Goal: Information Seeking & Learning: Understand process/instructions

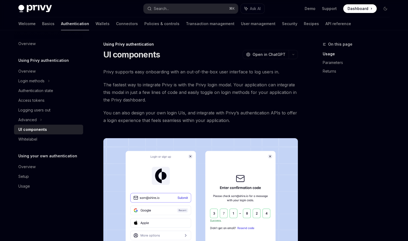
scroll to position [244, 0]
type textarea "*"
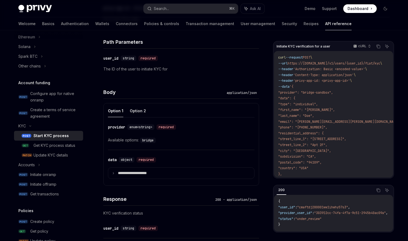
scroll to position [194, 0]
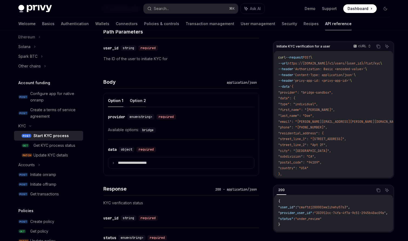
click at [135, 100] on button "Option 2" at bounding box center [138, 100] width 16 height 13
click at [117, 100] on button "Option 1" at bounding box center [115, 100] width 15 height 13
type textarea "*"
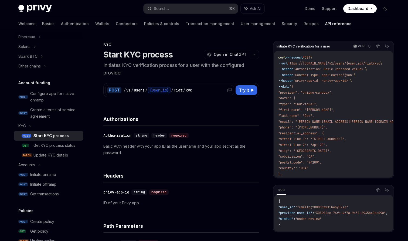
click at [230, 91] on icon at bounding box center [229, 90] width 4 height 4
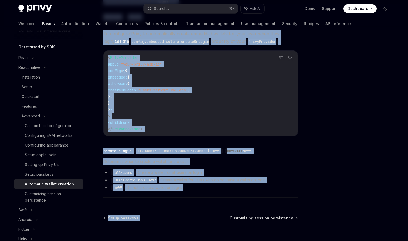
scroll to position [117, 0]
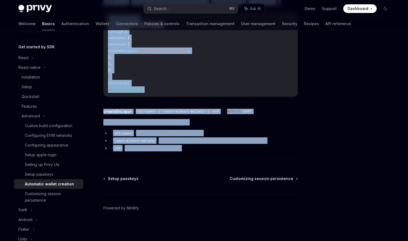
drag, startPoint x: 104, startPoint y: 53, endPoint x: 208, endPoint y: 154, distance: 145.0
click at [208, 154] on div "Advanced Automatic wallet creation OpenAI Open in ChatGPT OpenAI Open in ChatGP…" at bounding box center [150, 82] width 298 height 317
copy div "Automatic wallet creation OpenAI Open in ChatGPT OpenAI Open in ChatGPT If your…"
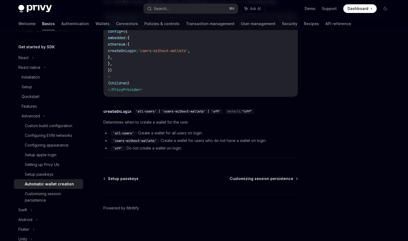
click at [349, 76] on div at bounding box center [353, 141] width 82 height 200
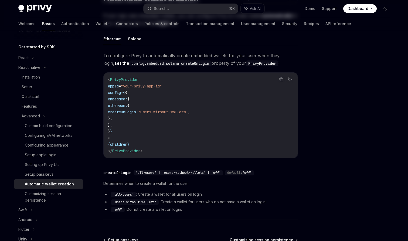
scroll to position [0, 0]
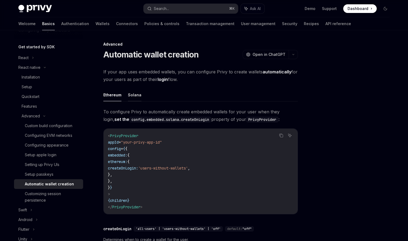
click at [131, 95] on button "Solana" at bounding box center [134, 95] width 13 height 13
click at [117, 93] on button "Ethereum" at bounding box center [112, 95] width 18 height 13
click at [146, 93] on ul "Ethereum Solana" at bounding box center [200, 95] width 195 height 13
click at [138, 94] on button "Solana" at bounding box center [134, 95] width 13 height 13
click at [115, 92] on button "Ethereum" at bounding box center [112, 95] width 18 height 13
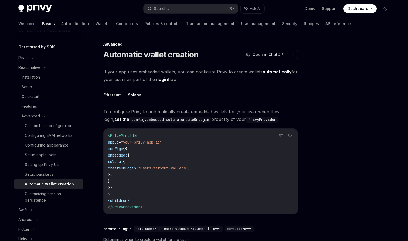
type textarea "*"
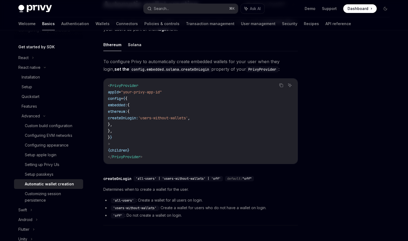
scroll to position [50, 0]
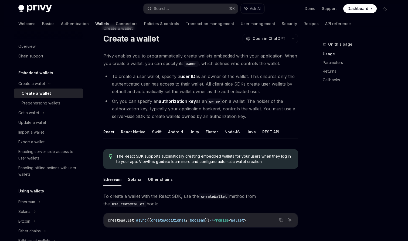
scroll to position [18, 0]
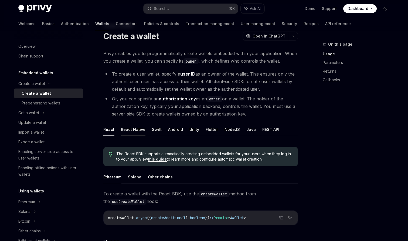
click at [129, 131] on button "React Native" at bounding box center [133, 129] width 25 height 13
type textarea "*"
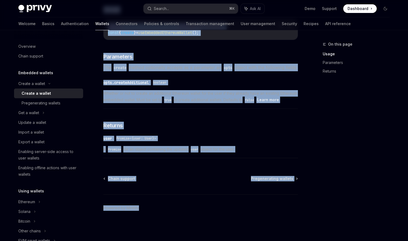
scroll to position [258, 0]
drag, startPoint x: 104, startPoint y: 44, endPoint x: 241, endPoint y: 151, distance: 173.9
click at [241, 151] on div "Create a wallet Create a wallet OpenAI Open in ChatGPT OpenAI Open in ChatGPT P…" at bounding box center [150, 16] width 298 height 450
copy div "Create a wallet Create a wallet OpenAI Open in ChatGPT OpenAI Open in ChatGPT P…"
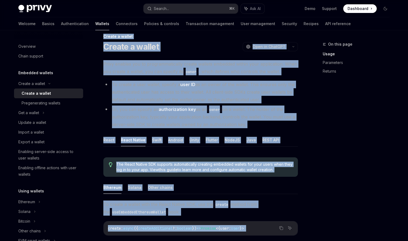
scroll to position [0, 0]
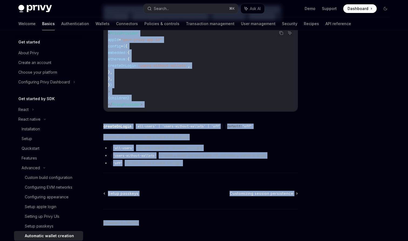
scroll to position [110, 0]
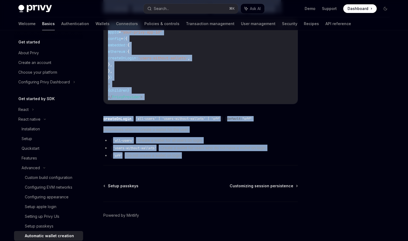
drag, startPoint x: 104, startPoint y: 55, endPoint x: 188, endPoint y: 159, distance: 133.4
click at [188, 159] on div "Advanced Automatic wallet creation OpenAI Open in ChatGPT OpenAI Open in ChatGP…" at bounding box center [150, 89] width 298 height 317
copy div "Automatic wallet creation OpenAI Open in ChatGPT OpenAI Open in ChatGPT If your…"
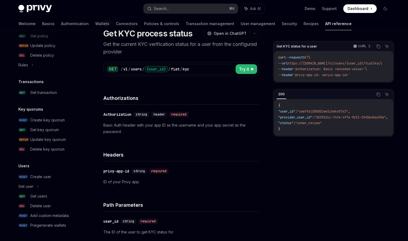
scroll to position [22, 0]
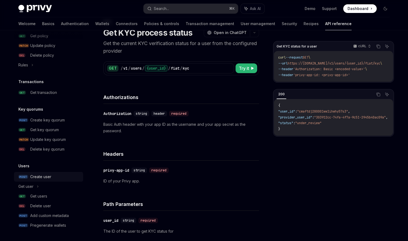
click at [48, 176] on div "Create user" at bounding box center [40, 176] width 21 height 6
type textarea "*"
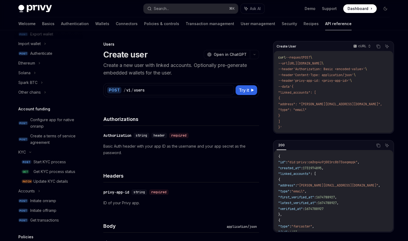
scroll to position [114, 0]
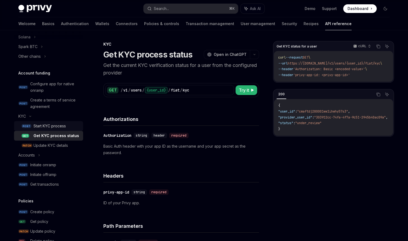
click at [49, 124] on div "Start KYC process" at bounding box center [49, 126] width 32 height 6
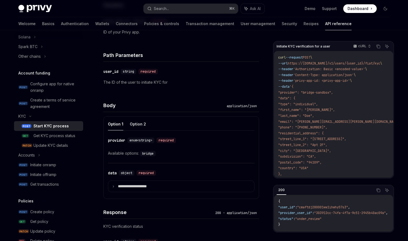
scroll to position [173, 0]
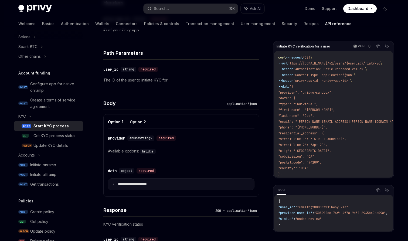
click at [134, 188] on summary "**********" at bounding box center [181, 184] width 146 height 11
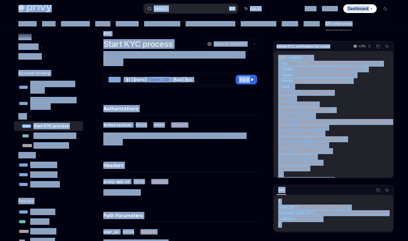
scroll to position [0, 0]
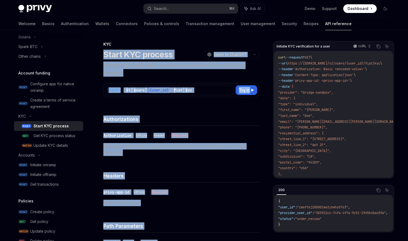
drag, startPoint x: 164, startPoint y: 179, endPoint x: 101, endPoint y: 53, distance: 140.5
copy div "Start KYC process OpenAI Open in ChatGPT Initiates KYC verification process for…"
click at [57, 136] on div "Get KYC process status" at bounding box center [54, 135] width 42 height 6
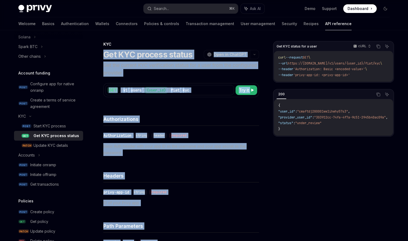
drag, startPoint x: 156, startPoint y: 200, endPoint x: 105, endPoint y: 52, distance: 156.7
copy div "Get KYC process status OpenAI Open in ChatGPT Get the current KYC verification …"
click at [47, 147] on div "Update KYC details" at bounding box center [50, 145] width 35 height 6
type textarea "*"
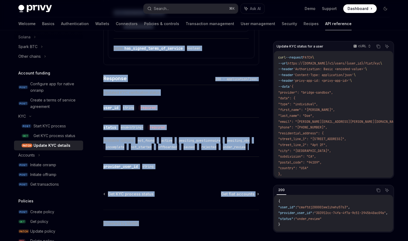
scroll to position [1082, 0]
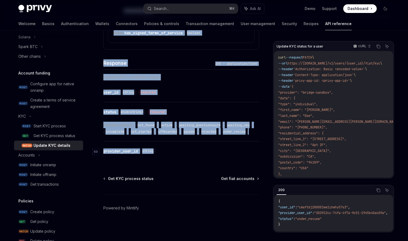
drag, startPoint x: 104, startPoint y: 51, endPoint x: 175, endPoint y: 150, distance: 121.7
copy div "Update KYC details OpenAI Open in ChatGPT Update the KYC verification status fo…"
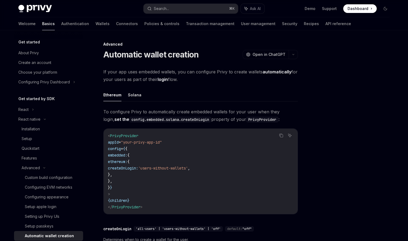
scroll to position [110, 0]
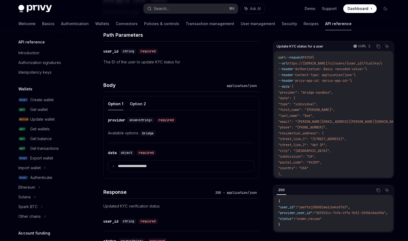
scroll to position [170, 0]
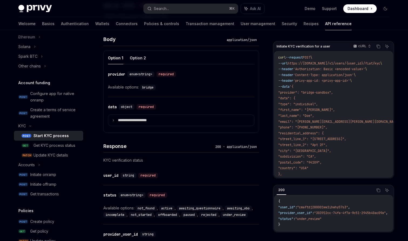
scroll to position [253, 0]
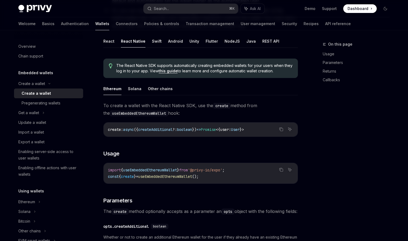
scroll to position [106, 0]
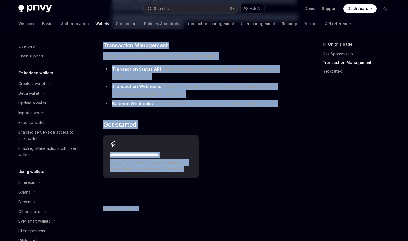
scroll to position [124, 0]
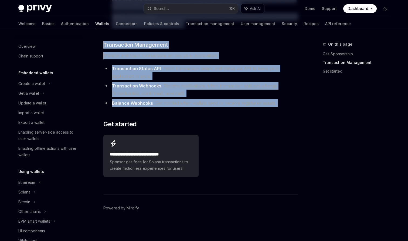
drag, startPoint x: 104, startPoint y: 45, endPoint x: 185, endPoint y: 108, distance: 103.0
click at [185, 108] on div "Overview OpenAI Open in ChatGPT OpenAI Open in ChatGPT Privy provides a compreh…" at bounding box center [150, 79] width 298 height 324
copy div "Overview OpenAI Open in ChatGPT OpenAI Open in ChatGPT Privy provides a compreh…"
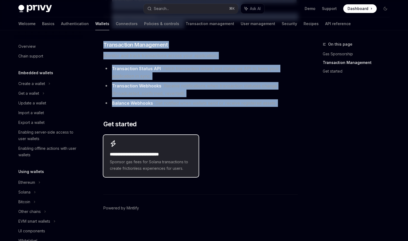
click at [142, 156] on h2 "**********" at bounding box center [151, 154] width 82 height 6
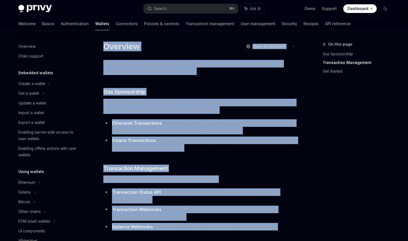
type textarea "*"
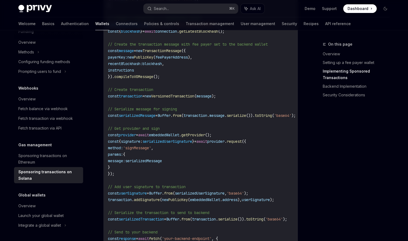
scroll to position [649, 0]
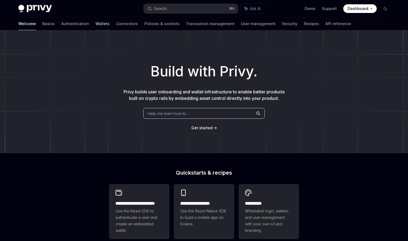
click at [96, 23] on link "Wallets" at bounding box center [103, 23] width 14 height 13
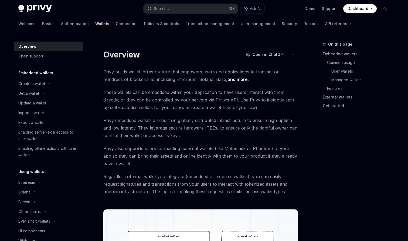
type textarea "*"
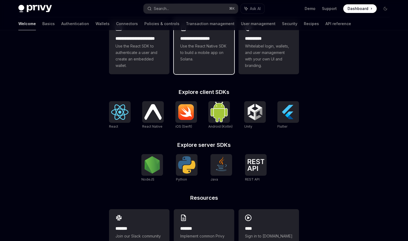
scroll to position [188, 0]
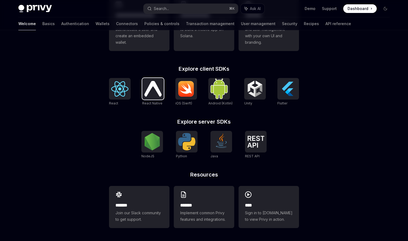
click at [154, 89] on img at bounding box center [152, 88] width 17 height 15
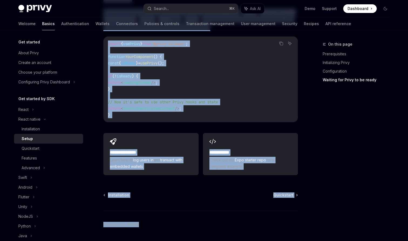
scroll to position [492, 0]
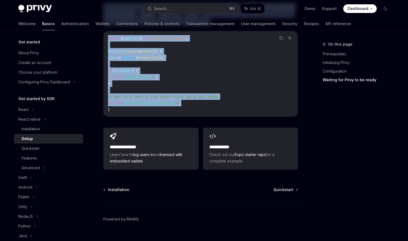
drag, startPoint x: 104, startPoint y: 45, endPoint x: 212, endPoint y: 99, distance: 121.2
copy div "Lorem ipsumd Sitam ConsEC Adip el SeddOEI TempOR Inci ut LaboREE ​ Doloremagnaa…"
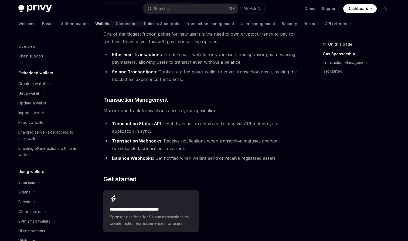
scroll to position [68, 0]
click at [131, 123] on strong "Transaction Status API" at bounding box center [136, 123] width 49 height 5
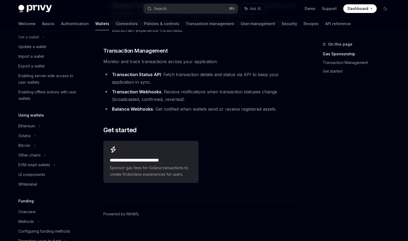
scroll to position [0, 0]
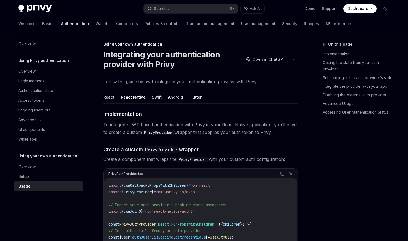
scroll to position [55, 0]
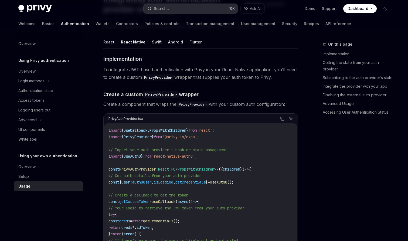
click at [160, 12] on button "Search... ⌘ K" at bounding box center [191, 9] width 94 height 10
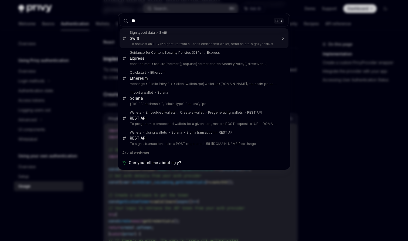
type input "*"
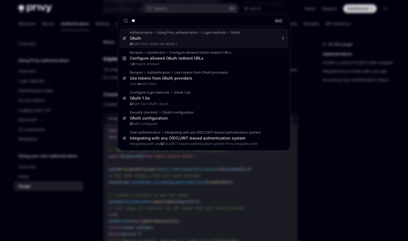
type input "***"
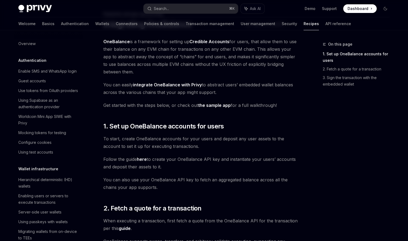
scroll to position [397, 0]
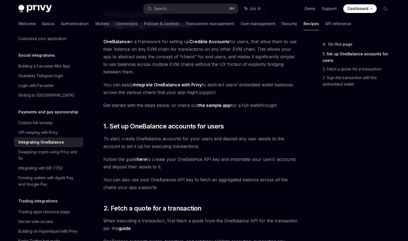
click at [55, 139] on div "Integrating OneBalance" at bounding box center [41, 142] width 46 height 6
type textarea "*"
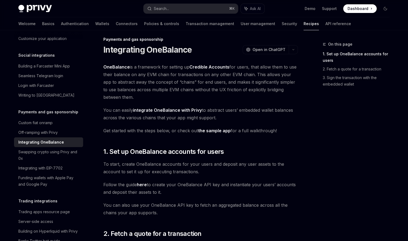
scroll to position [1, 0]
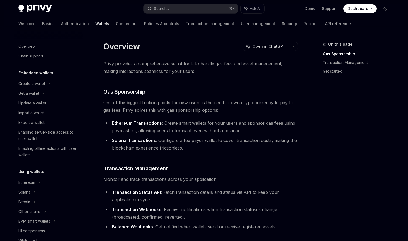
click at [159, 83] on div "Privy provides a comprehensive set of tools to handle gas fees and asset manage…" at bounding box center [200, 181] width 195 height 243
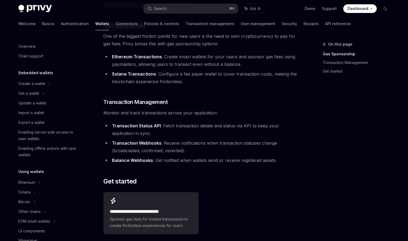
scroll to position [11, 0]
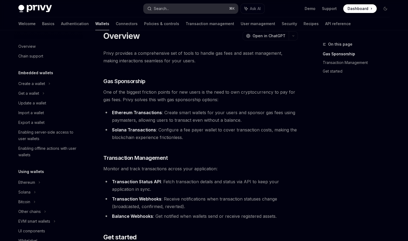
click at [184, 8] on button "Search... ⌘ K" at bounding box center [191, 9] width 94 height 10
type textarea "*"
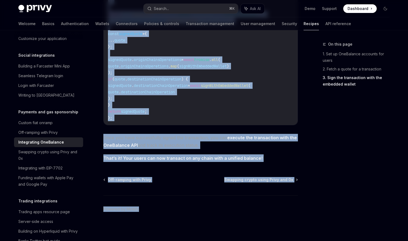
scroll to position [524, 0]
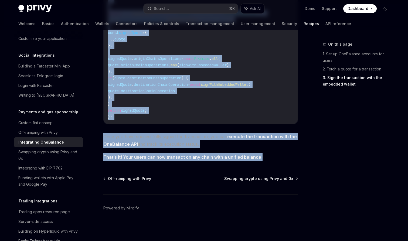
drag, startPoint x: 104, startPoint y: 43, endPoint x: 263, endPoint y: 156, distance: 195.0
copy div "Payments and gas sponsorship Integrating OneBalance OpenAI Open in ChatGPT Open…"
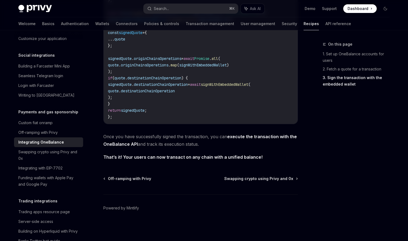
click at [325, 134] on div "On this page 1. Set up OneBalance accounts for users 2. Fetch a quote for a tra…" at bounding box center [353, 141] width 82 height 200
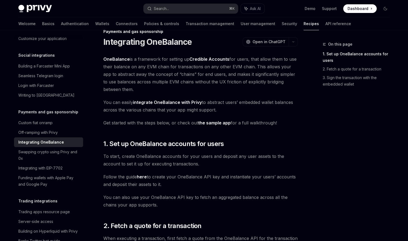
scroll to position [0, 0]
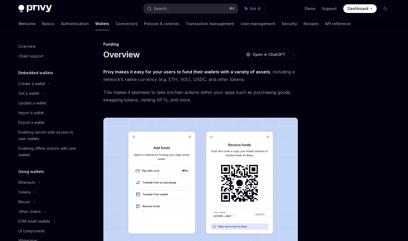
scroll to position [132, 0]
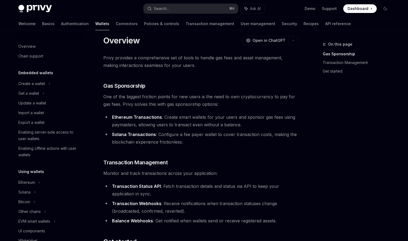
scroll to position [4, 0]
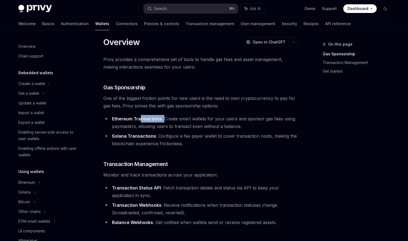
drag, startPoint x: 139, startPoint y: 115, endPoint x: 183, endPoint y: 121, distance: 45.1
click at [183, 121] on li "Ethereum Transactions : Create smart wallets for your users and sponsor gas fee…" at bounding box center [200, 122] width 195 height 15
drag, startPoint x: 131, startPoint y: 138, endPoint x: 174, endPoint y: 138, distance: 42.9
click at [174, 138] on li "Solana Transactions : Configure a fee payer wallet to cover transaction costs, …" at bounding box center [200, 139] width 195 height 15
click at [231, 147] on div "Privy provides a comprehensive set of tools to handle gas fees and asset manage…" at bounding box center [200, 177] width 195 height 243
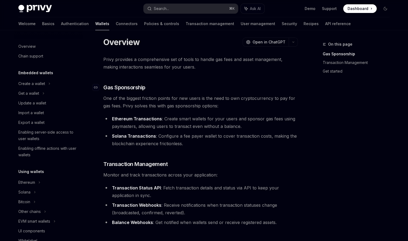
click at [121, 84] on span "Gas Sponsorship" at bounding box center [124, 88] width 42 height 8
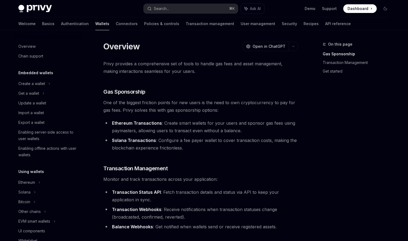
click at [95, 24] on link "Wallets" at bounding box center [102, 23] width 14 height 13
click at [176, 9] on button "Search... ⌘ K" at bounding box center [191, 9] width 94 height 10
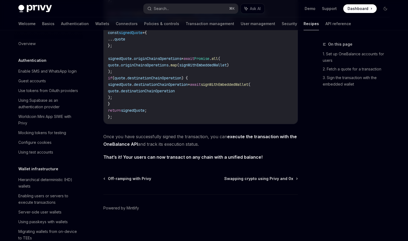
scroll to position [397, 0]
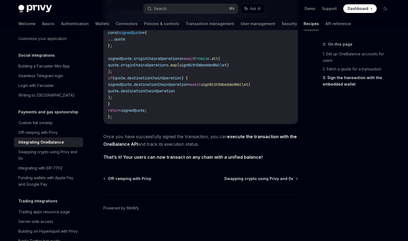
click at [37, 139] on div "Integrating OneBalance" at bounding box center [41, 142] width 46 height 6
type textarea "*"
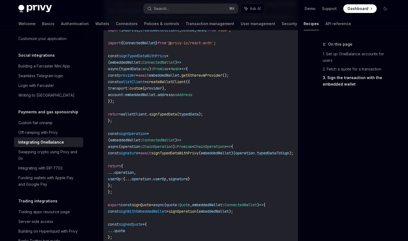
scroll to position [371, 0]
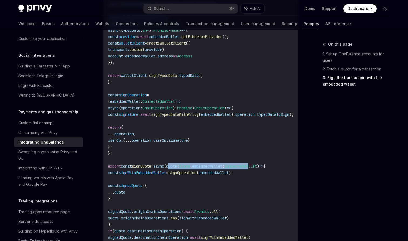
drag, startPoint x: 183, startPoint y: 164, endPoint x: 273, endPoint y: 166, distance: 89.1
click at [266, 165] on span "export const signQuote = async ( quote : Quote , embeddedWallet : ConnectedWall…" at bounding box center [187, 166] width 158 height 5
click at [287, 212] on code "// below interface corresponds to ChainOperationSwaggerDto on OneBalance Swagge…" at bounding box center [216, 117] width 216 height 311
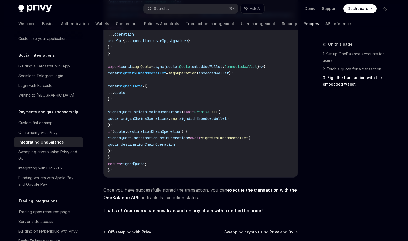
scroll to position [471, 0]
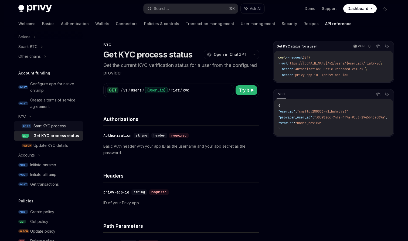
click at [60, 128] on div "Start KYC process" at bounding box center [49, 126] width 32 height 6
type textarea "*"
